Goal: Navigation & Orientation: Find specific page/section

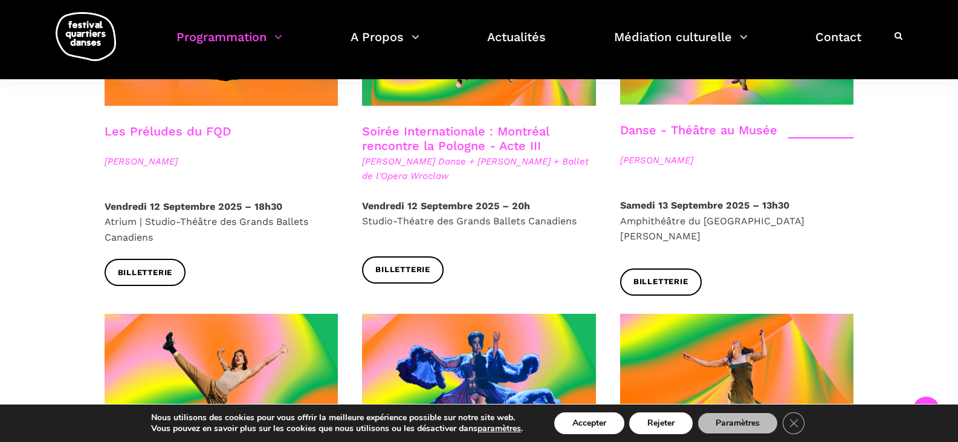
scroll to position [1934, 0]
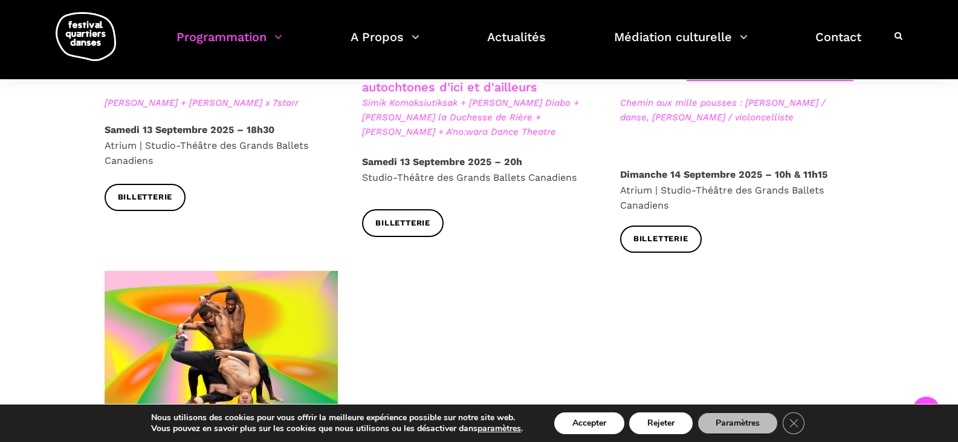
scroll to position [2115, 0]
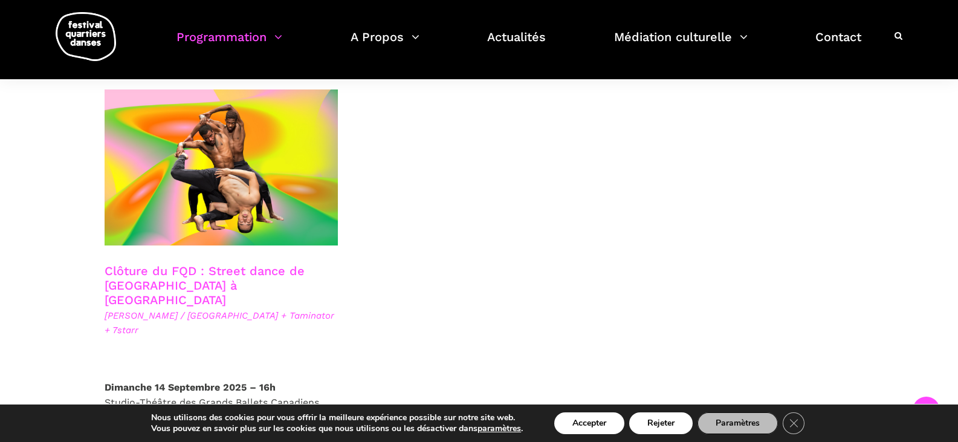
click at [167, 441] on span "Billetterie" at bounding box center [145, 448] width 55 height 13
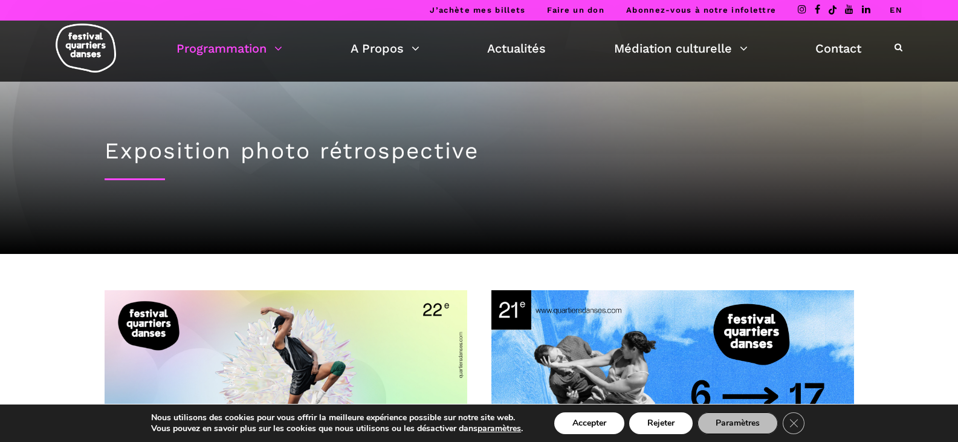
scroll to position [242, 0]
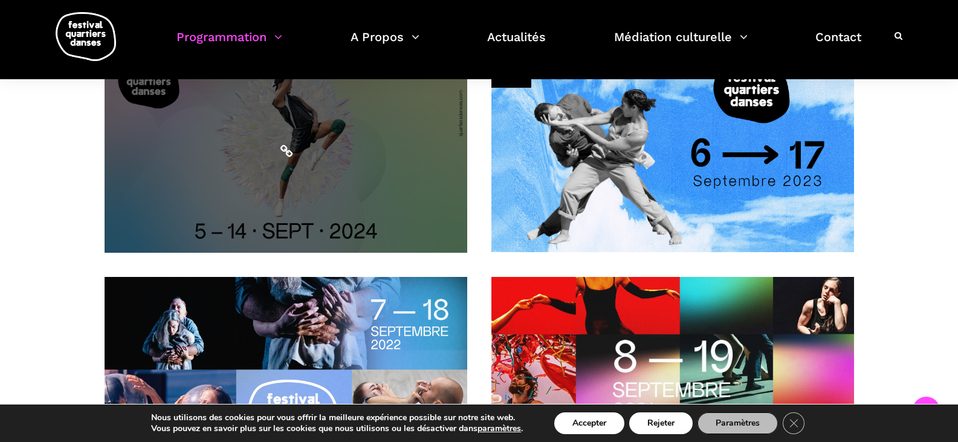
click at [373, 182] on span at bounding box center [286, 150] width 363 height 204
